Goal: Task Accomplishment & Management: Use online tool/utility

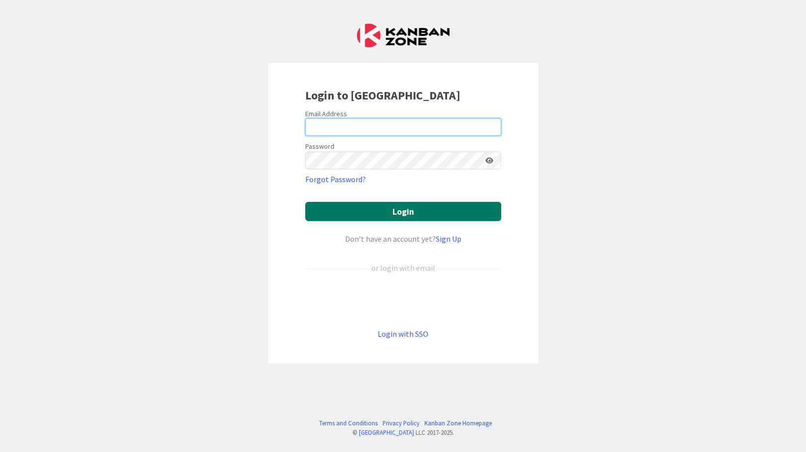
type input "[PERSON_NAME][EMAIL_ADDRESS][DOMAIN_NAME]"
click at [380, 209] on button "Login" at bounding box center [403, 211] width 196 height 19
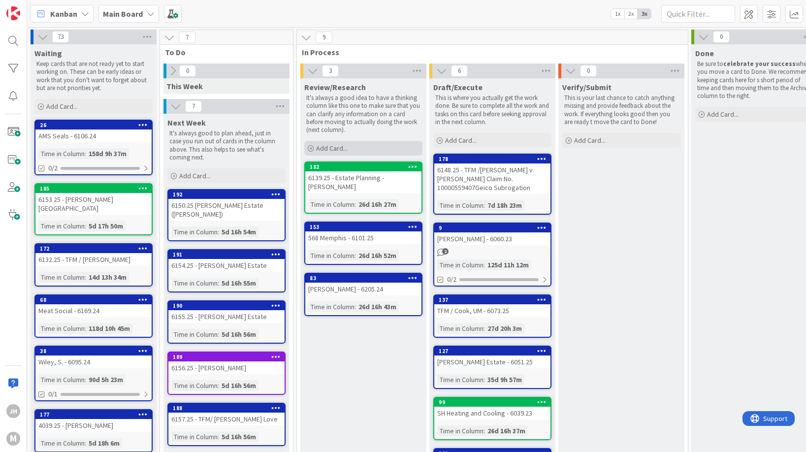
click at [343, 147] on span "Add Card..." at bounding box center [332, 148] width 32 height 9
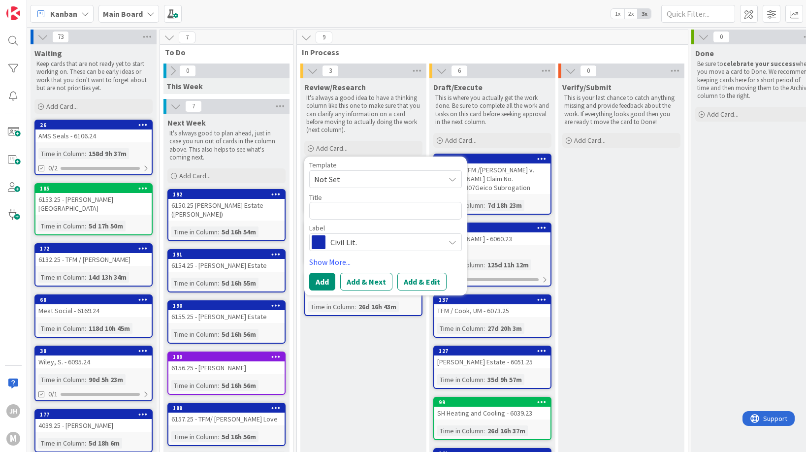
type textarea "x"
type textarea "6"
type textarea "x"
type textarea "61"
type textarea "x"
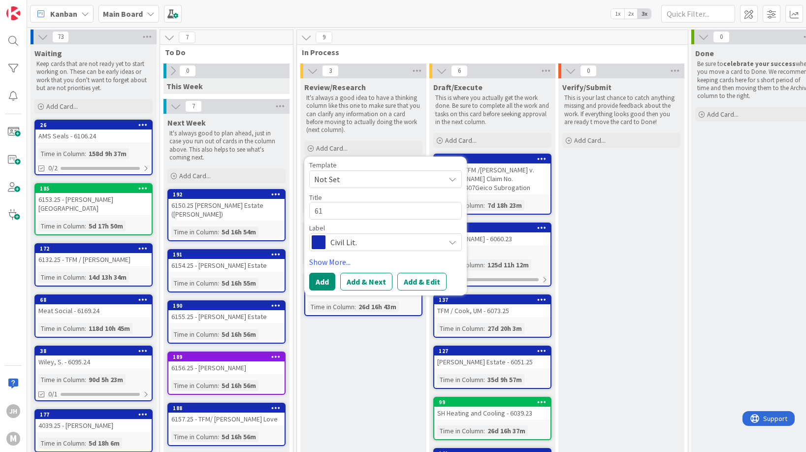
type textarea "617"
type textarea "x"
type textarea "6170"
type textarea "x"
type textarea "6170."
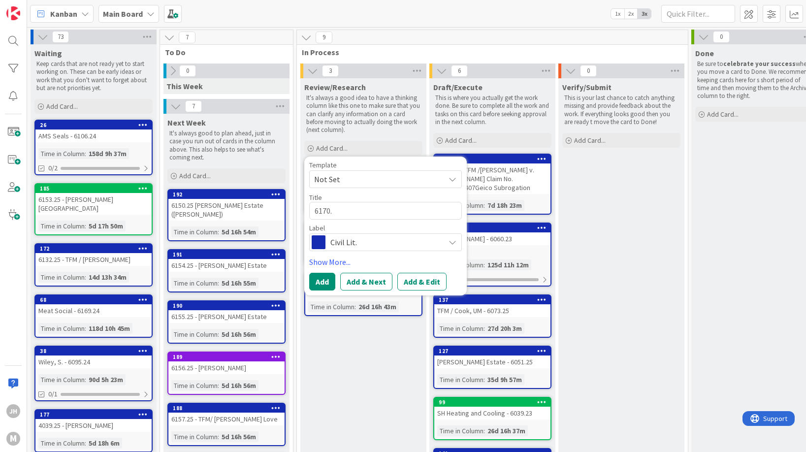
type textarea "x"
type textarea "6170.2"
type textarea "x"
type textarea "6170.25"
type textarea "x"
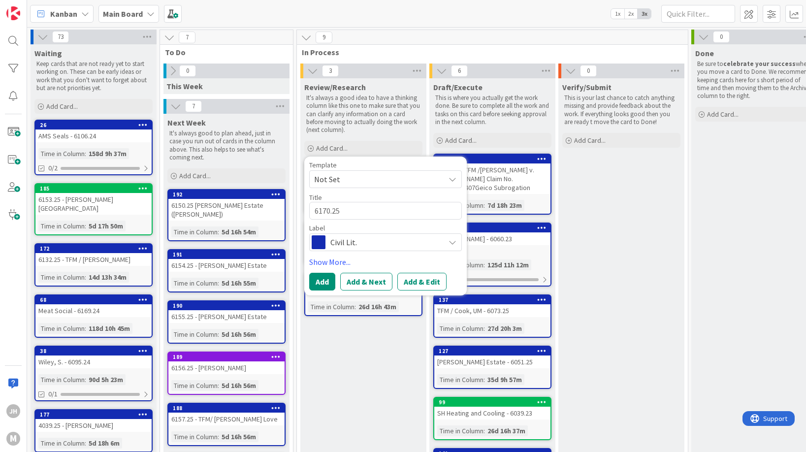
type textarea "6170.25"
type textarea "x"
type textarea "6170.25 -"
type textarea "x"
type textarea "6170.25 -"
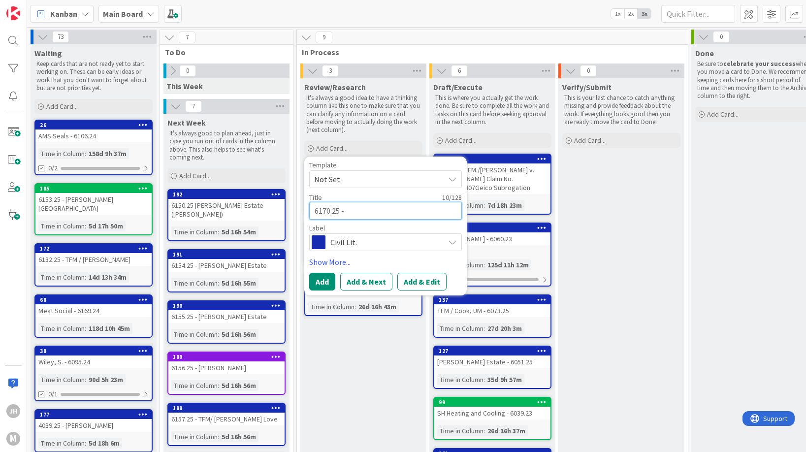
paste textarea "TFM / [PERSON_NAME] [PERSON_NAME] Claim"
type textarea "x"
type textarea "6170.25 - TFM / [PERSON_NAME] [PERSON_NAME] Claim"
click at [328, 286] on button "Add" at bounding box center [322, 282] width 26 height 18
